Goal: Task Accomplishment & Management: Manage account settings

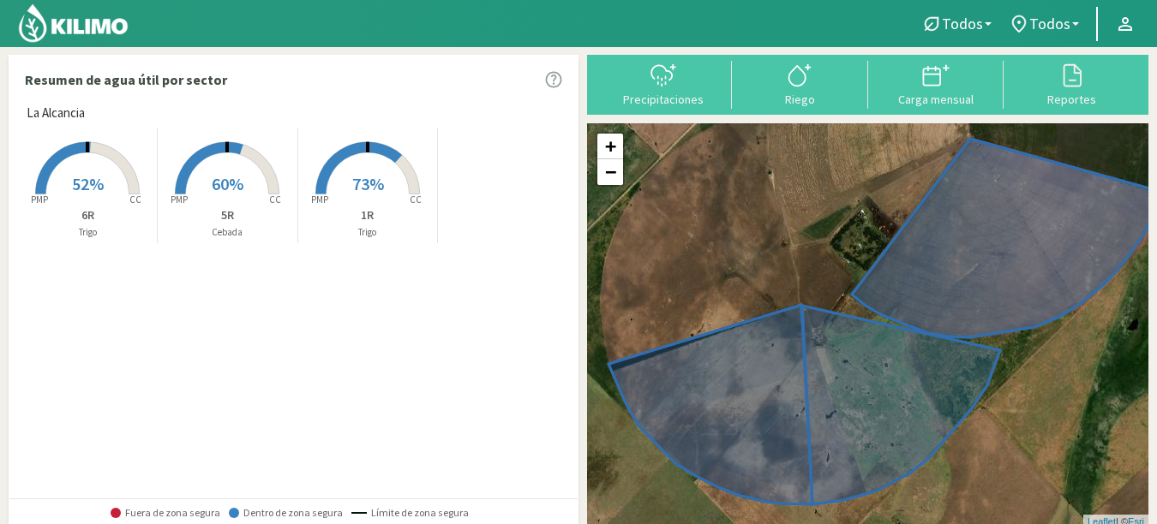
click at [381, 186] on rect at bounding box center [367, 196] width 137 height 137
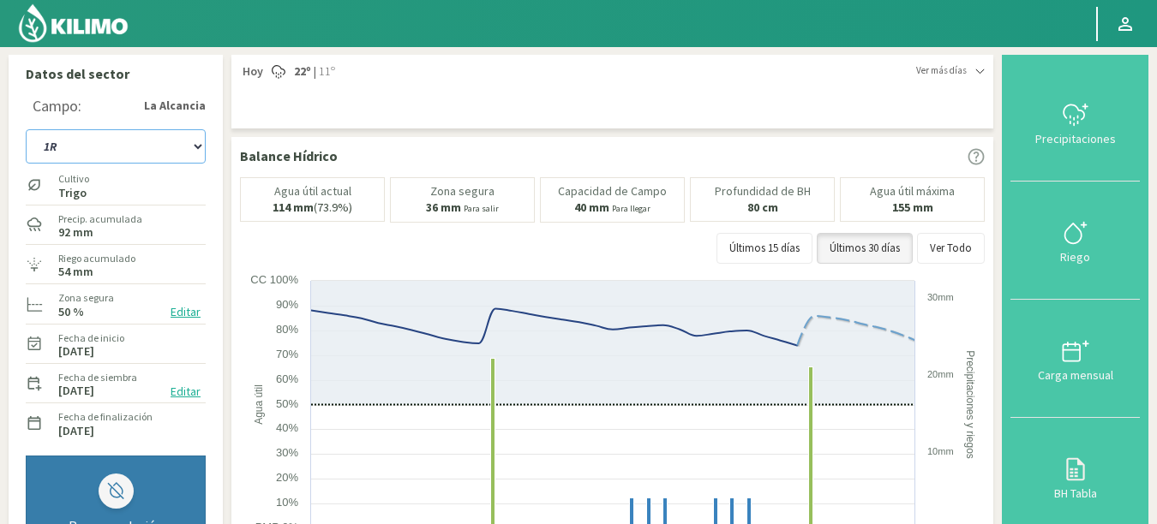
click at [196, 142] on select "1R 5R 6R" at bounding box center [116, 146] width 180 height 34
click at [26, 129] on select "1R 5R 6R" at bounding box center [116, 146] width 180 height 34
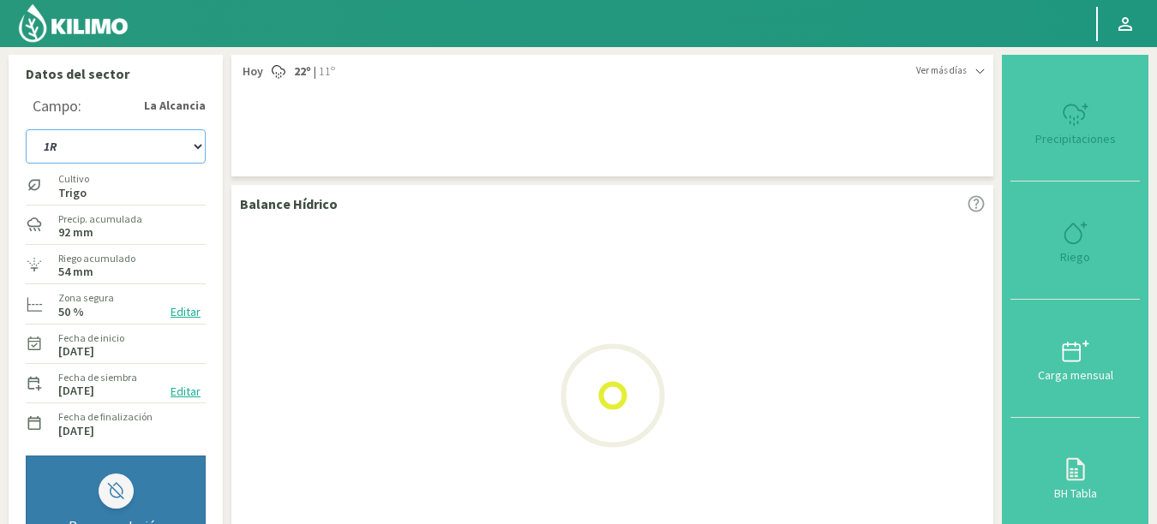
select select "4: Object"
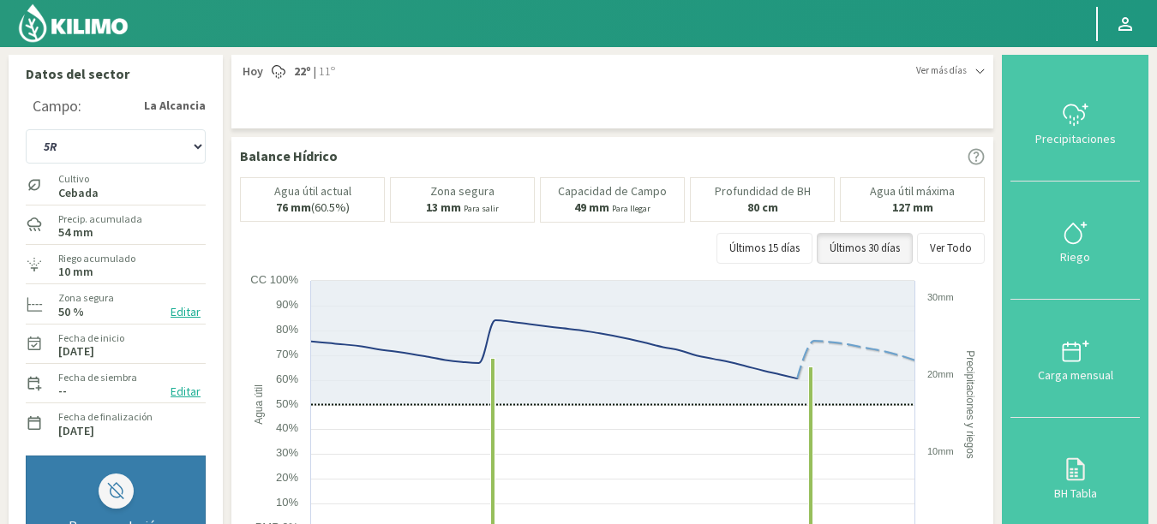
drag, startPoint x: 1155, startPoint y: 132, endPoint x: 1154, endPoint y: 155, distance: 23.1
click at [185, 393] on button "Editar" at bounding box center [185, 392] width 40 height 20
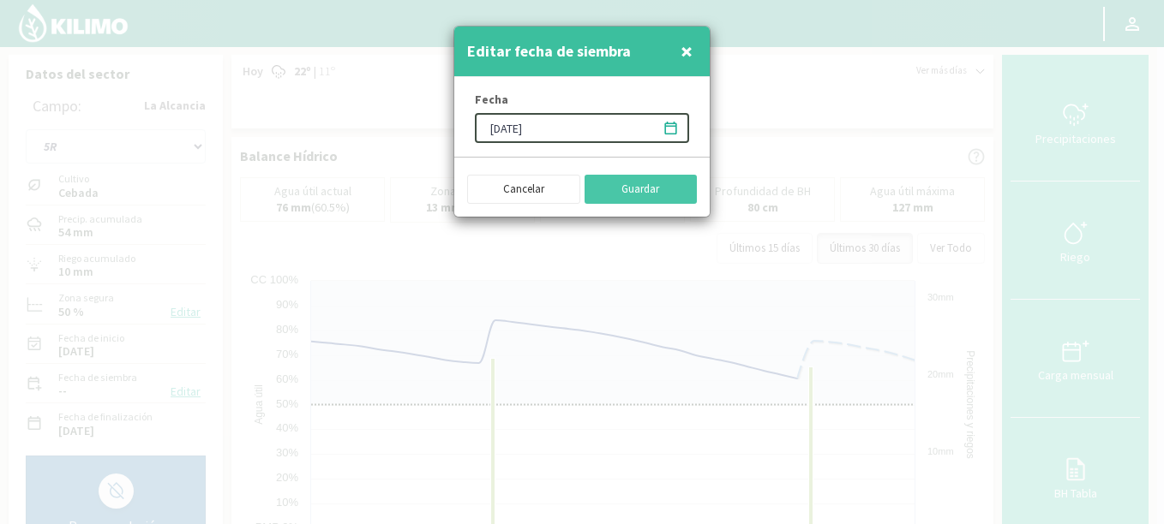
click at [504, 125] on input "[DATE]" at bounding box center [582, 128] width 214 height 30
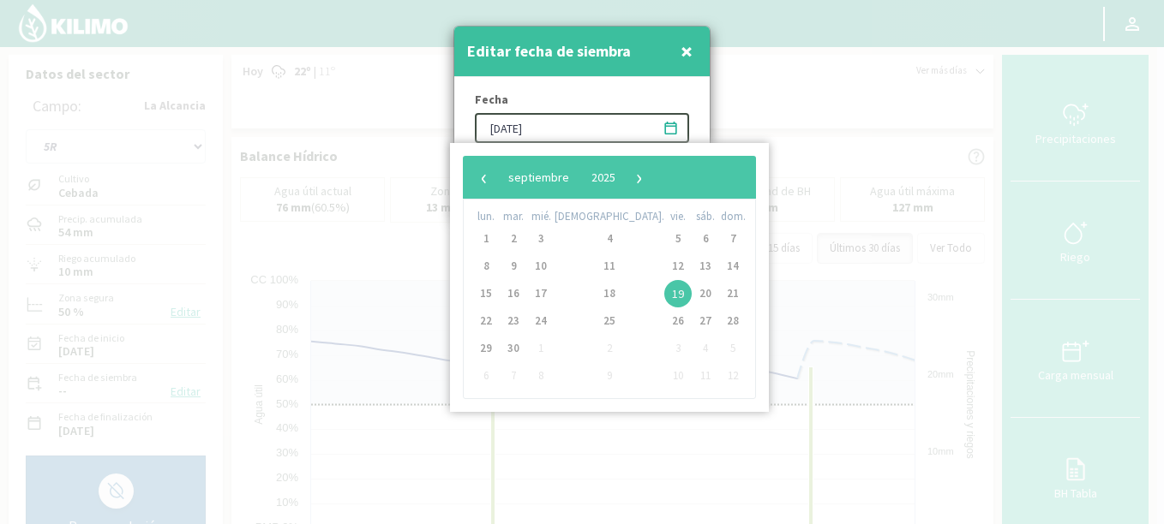
click at [518, 130] on input "[DATE]" at bounding box center [582, 128] width 214 height 30
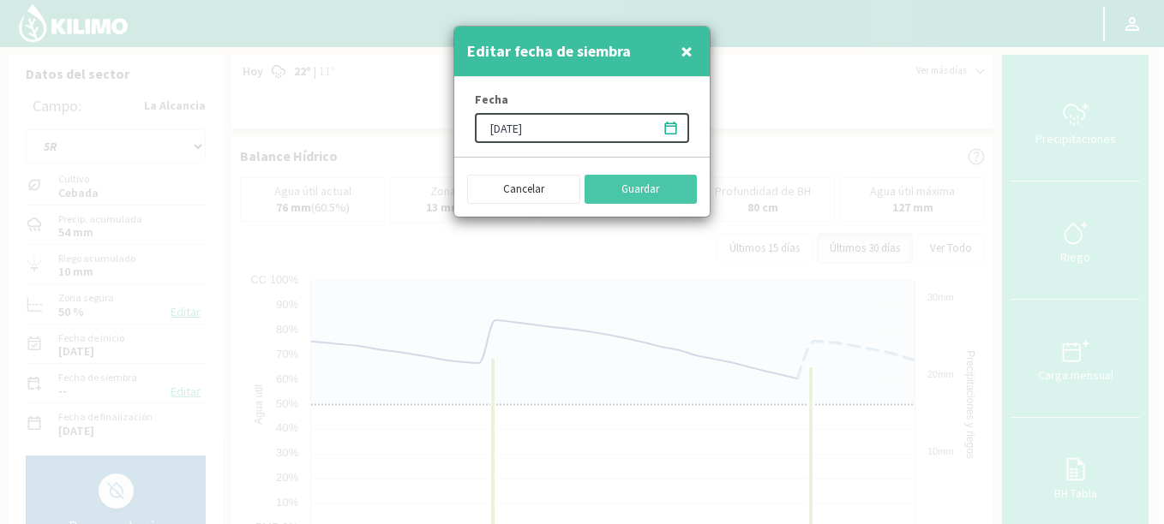
type input "[DATE]"
click at [669, 128] on icon at bounding box center [670, 128] width 16 height 16
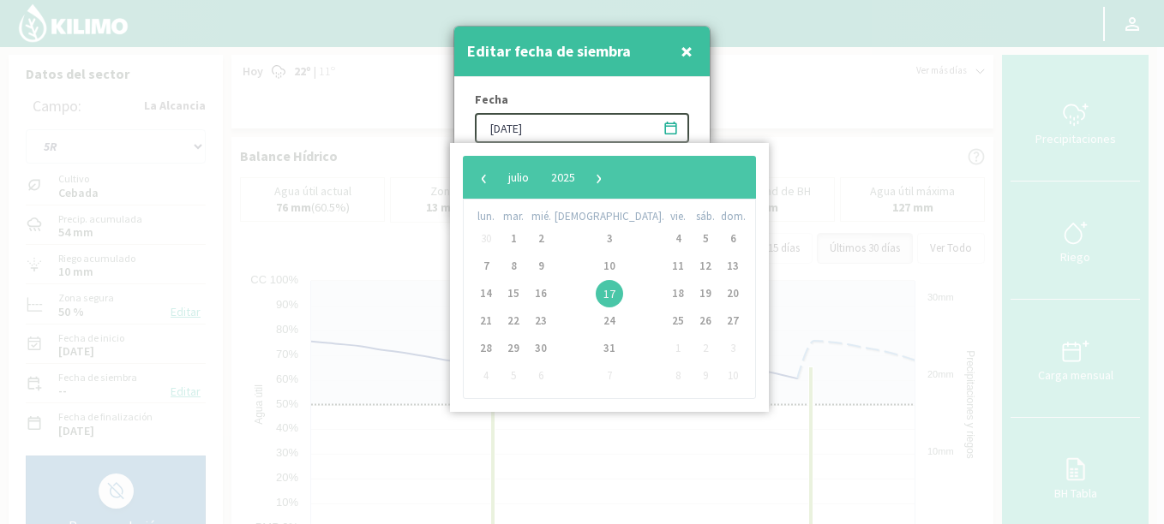
click at [669, 128] on icon at bounding box center [670, 128] width 16 height 16
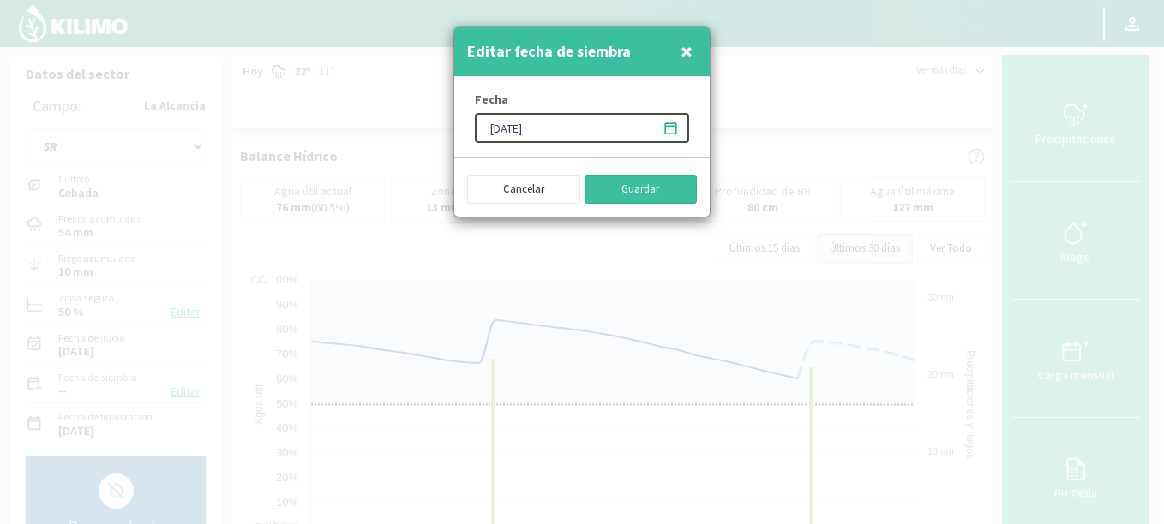
click at [647, 187] on button "Guardar" at bounding box center [640, 189] width 113 height 29
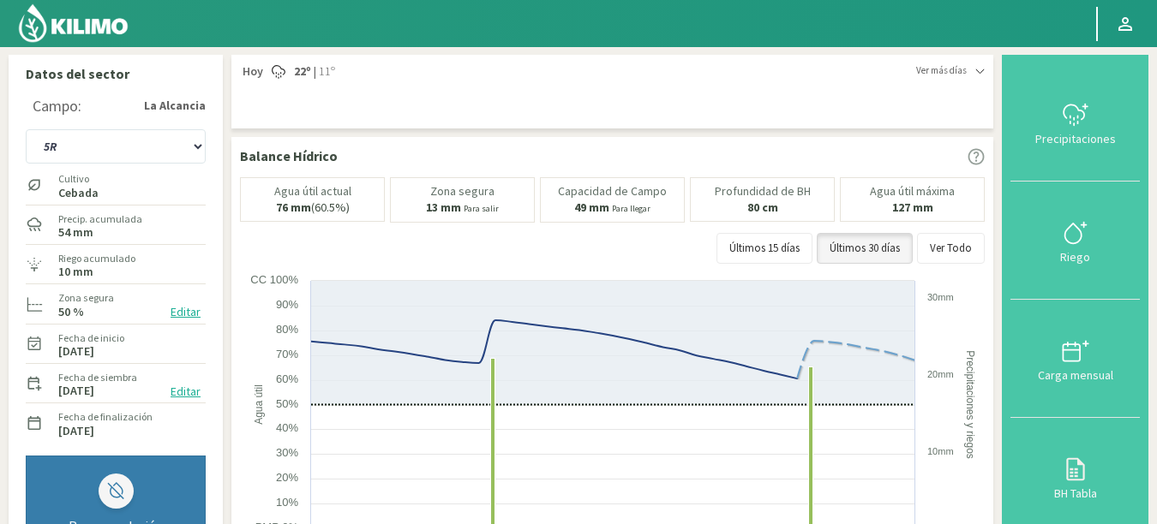
click at [179, 318] on button "Editar" at bounding box center [185, 312] width 40 height 20
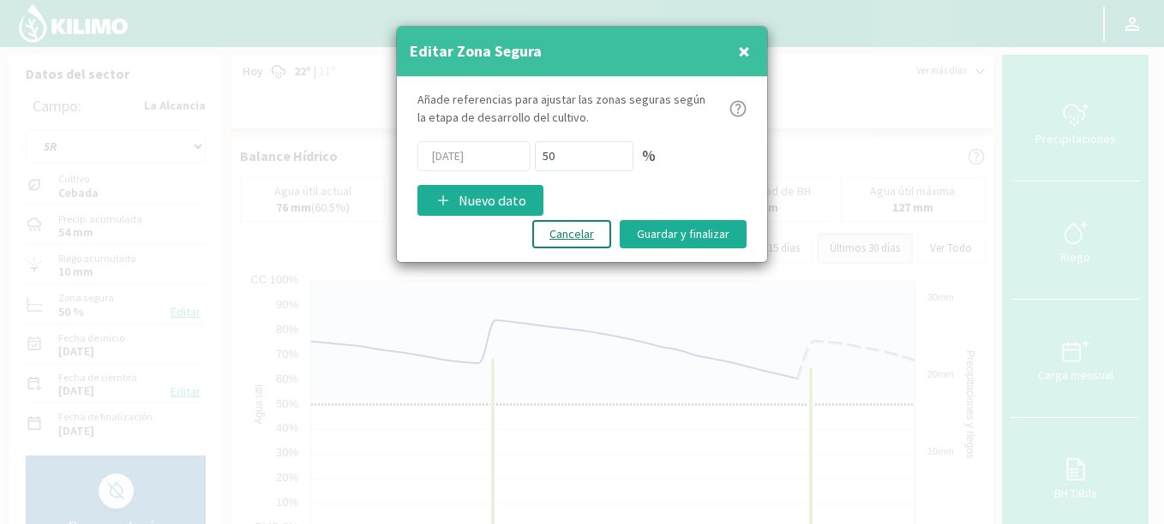
click at [603, 240] on button "Cancelar" at bounding box center [571, 234] width 79 height 28
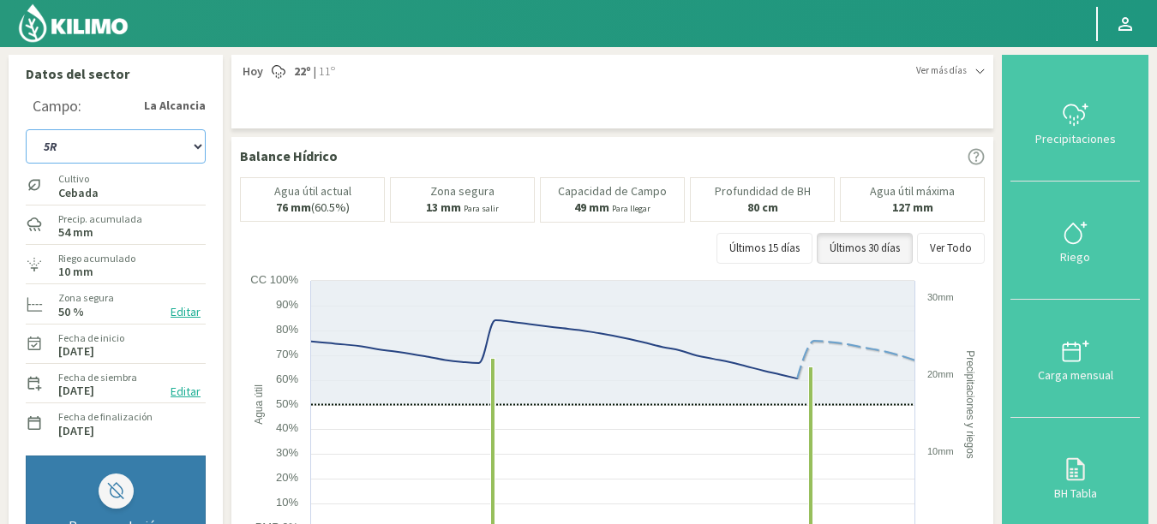
click at [199, 147] on select "1R 5R 6R" at bounding box center [116, 146] width 180 height 34
click at [26, 129] on select "1R 5R 6R" at bounding box center [116, 146] width 180 height 34
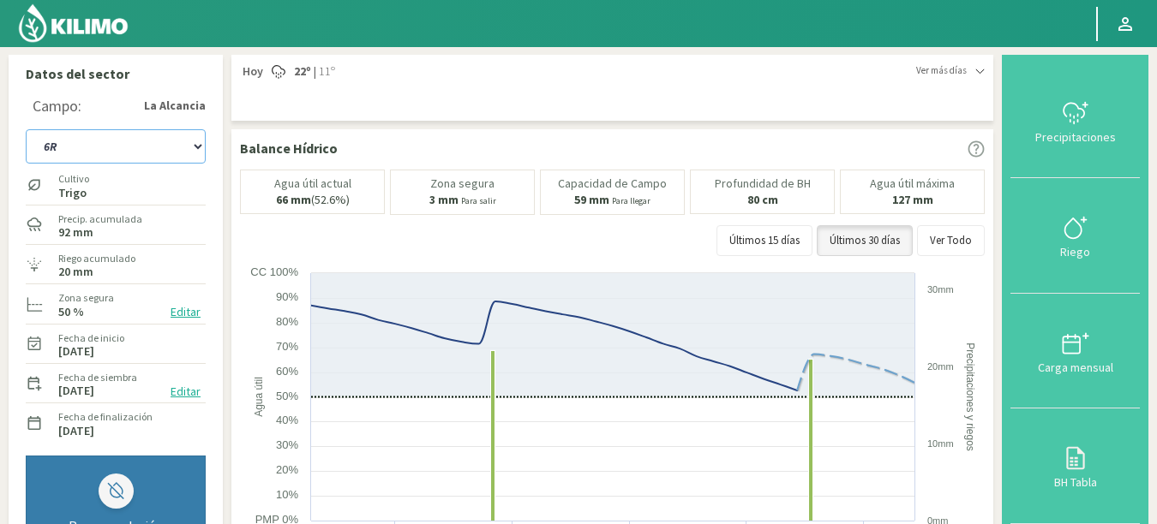
click at [196, 147] on select "1R 5R 6R" at bounding box center [116, 146] width 180 height 34
click at [26, 129] on select "1R 5R 6R" at bounding box center [116, 146] width 180 height 34
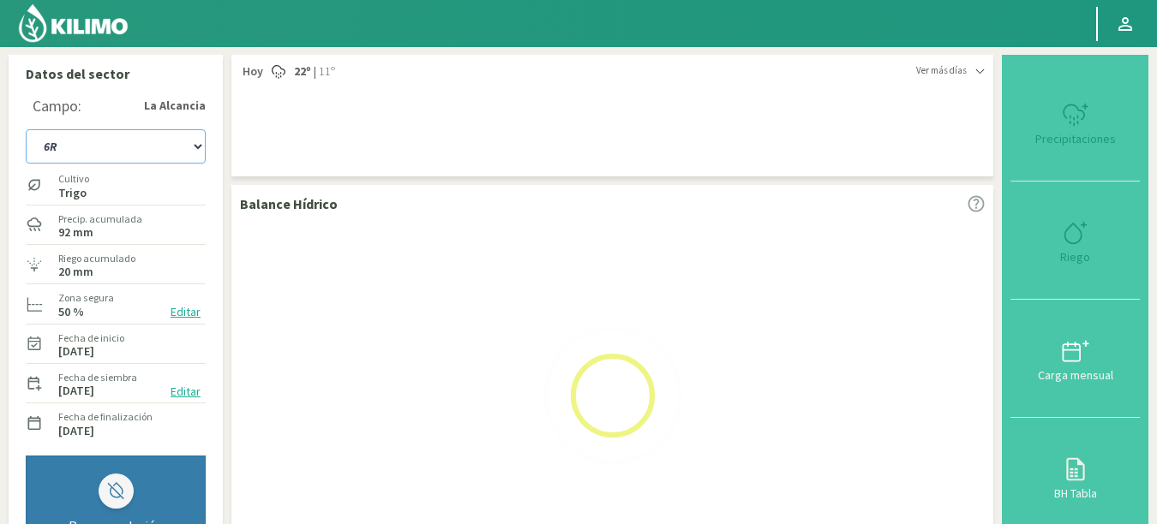
select select "10: Object"
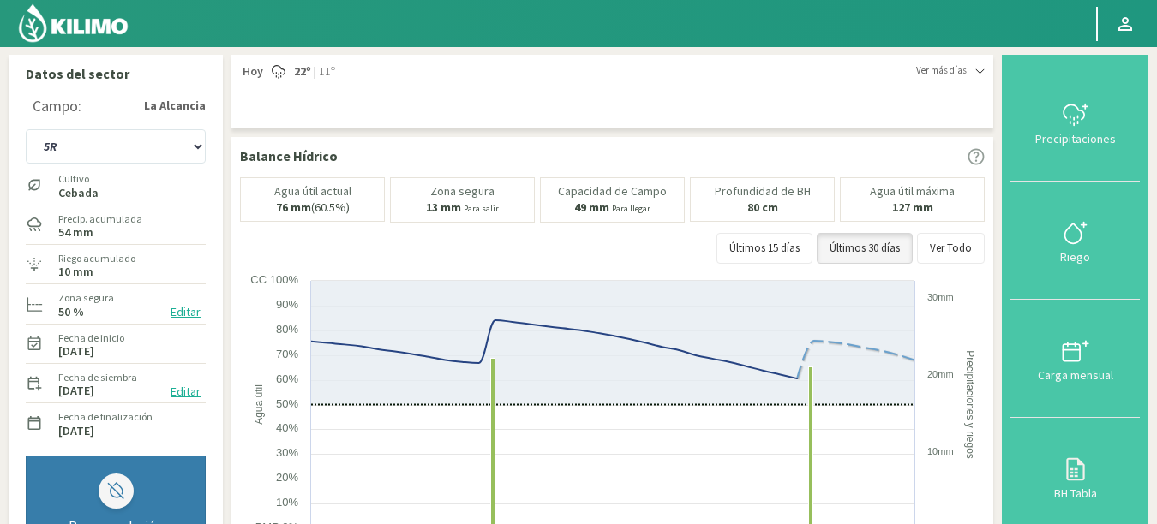
click at [75, 13] on img at bounding box center [73, 23] width 112 height 41
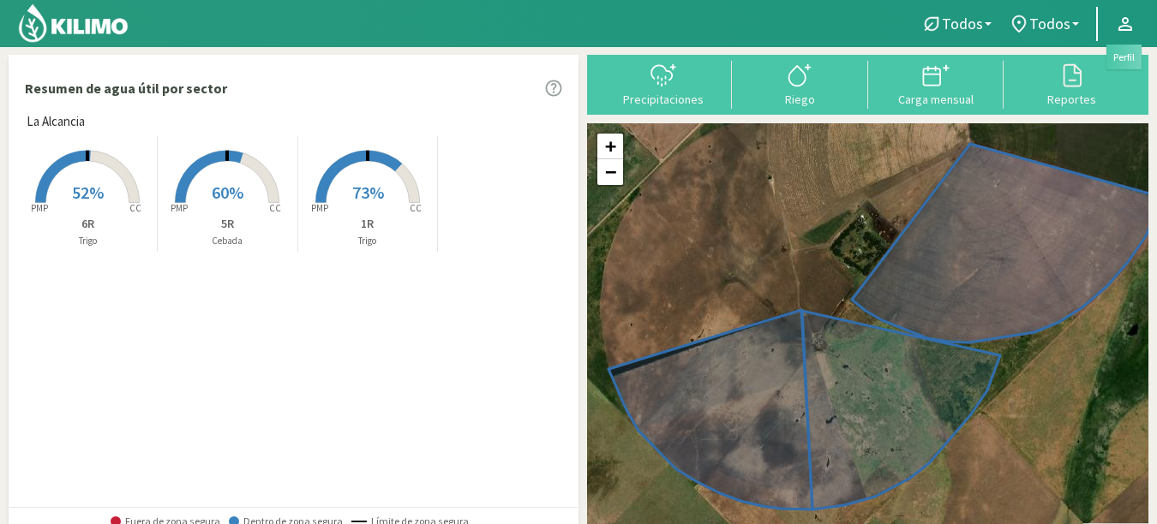
click at [1126, 22] on icon at bounding box center [1125, 24] width 14 height 14
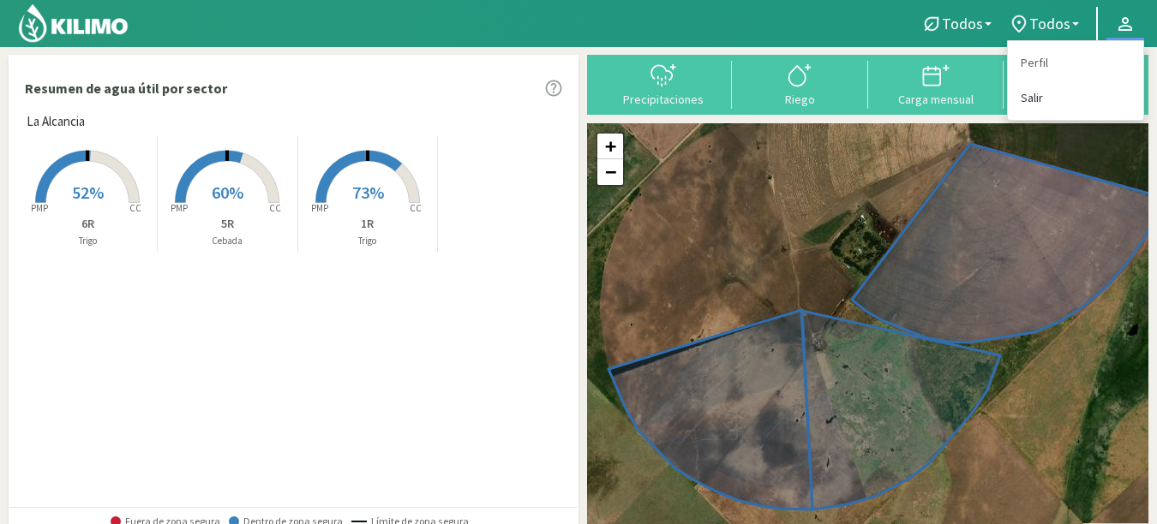
click at [1039, 96] on link "Salir" at bounding box center [1075, 98] width 135 height 35
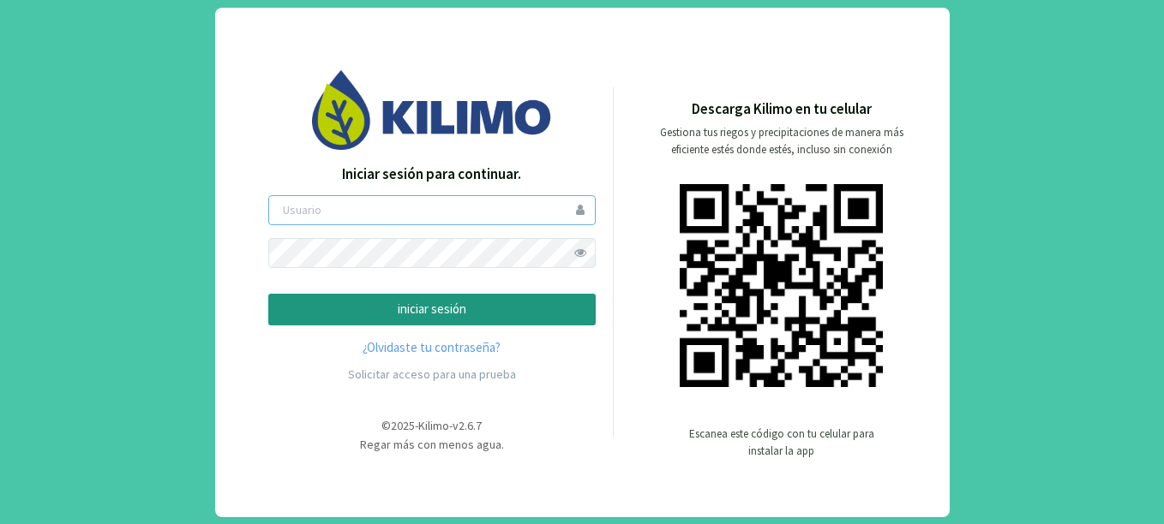
type input "ducos"
